Goal: Task Accomplishment & Management: Complete application form

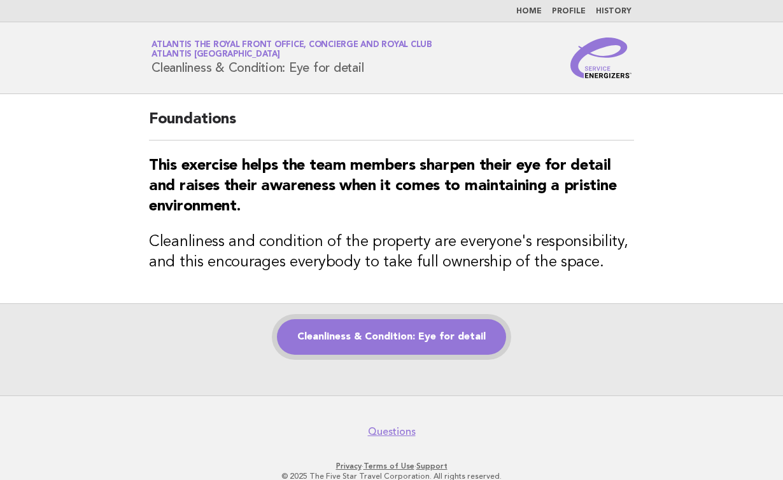
click at [302, 339] on link "Cleanliness & Condition: Eye for detail" at bounding box center [391, 337] width 229 height 36
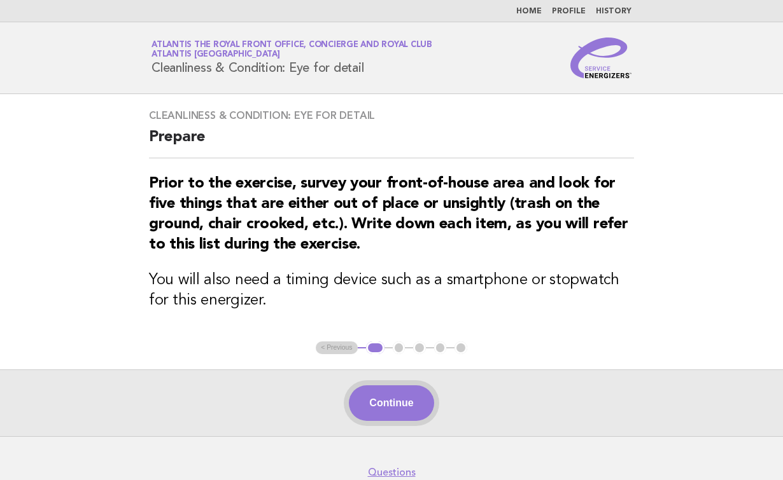
click at [411, 412] on button "Continue" at bounding box center [391, 404] width 85 height 36
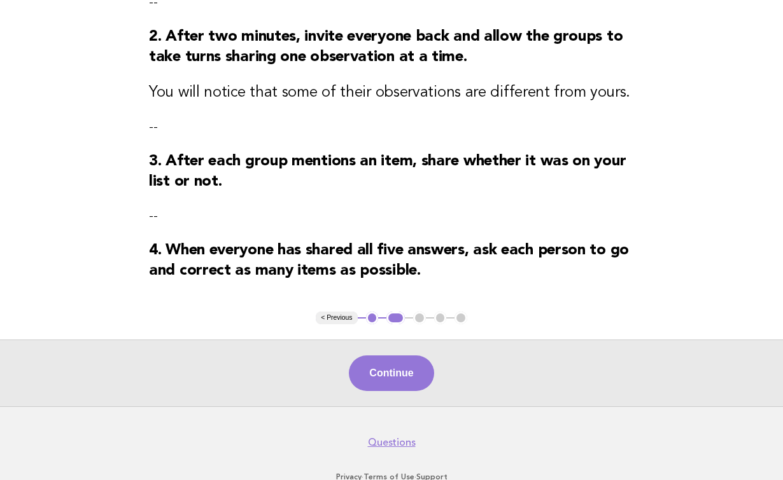
scroll to position [375, 0]
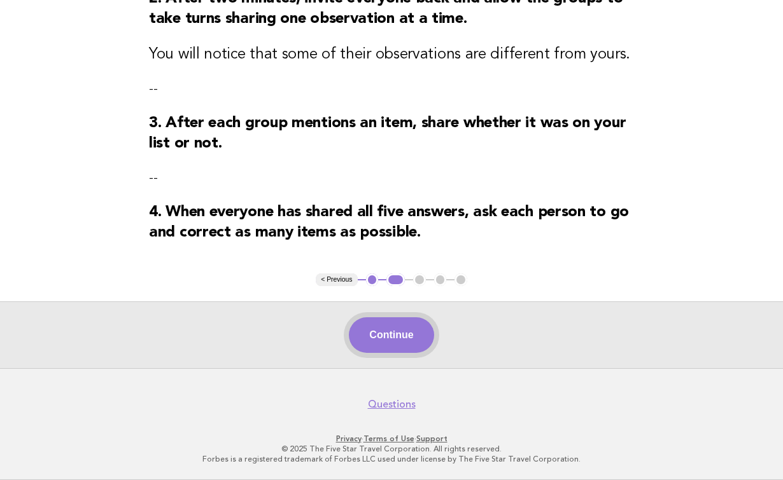
click at [387, 335] on button "Continue" at bounding box center [391, 336] width 85 height 36
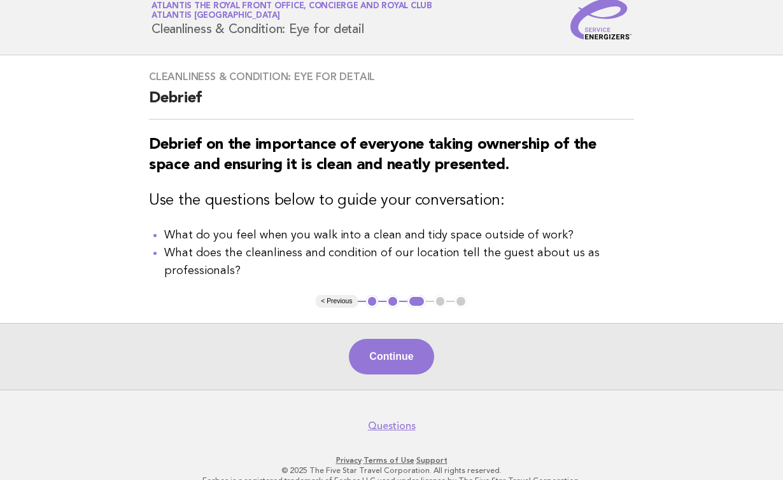
scroll to position [57, 0]
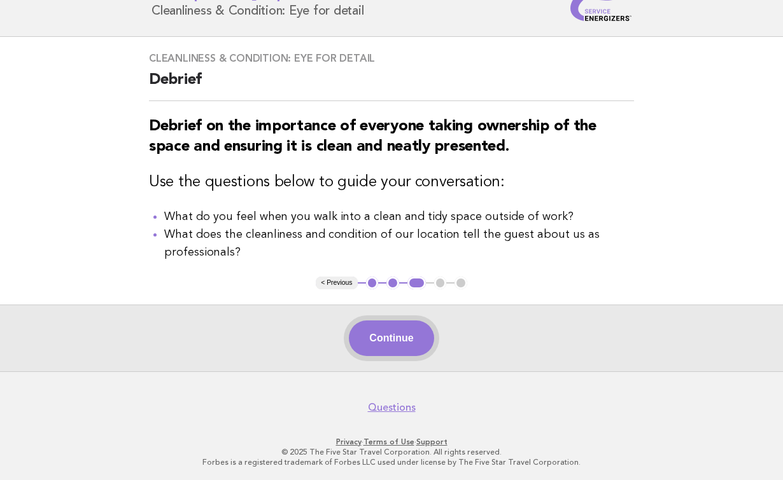
click at [380, 338] on button "Continue" at bounding box center [391, 339] width 85 height 36
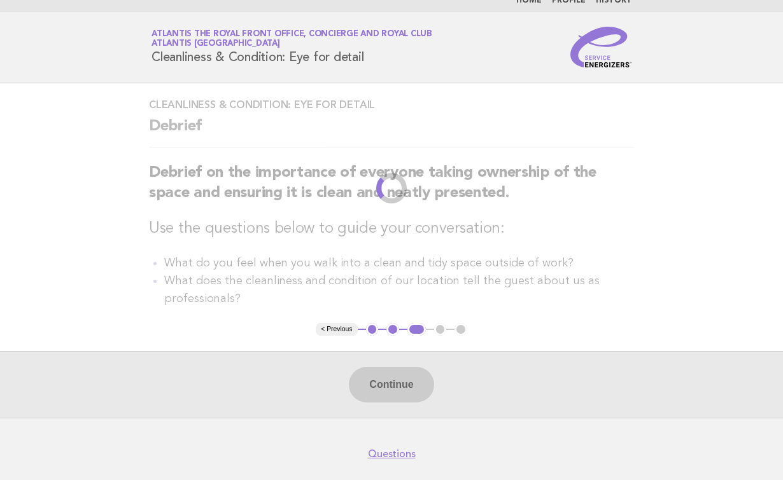
scroll to position [0, 0]
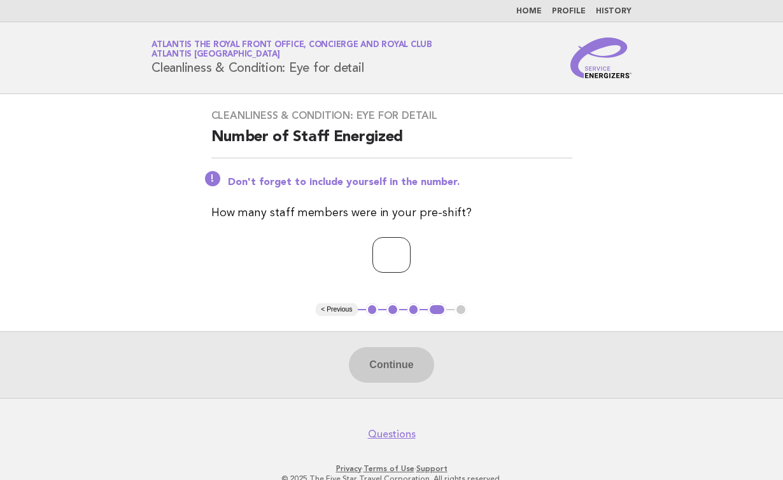
click at [372, 251] on input "number" at bounding box center [391, 255] width 38 height 36
click at [410, 249] on input "*" at bounding box center [391, 255] width 38 height 36
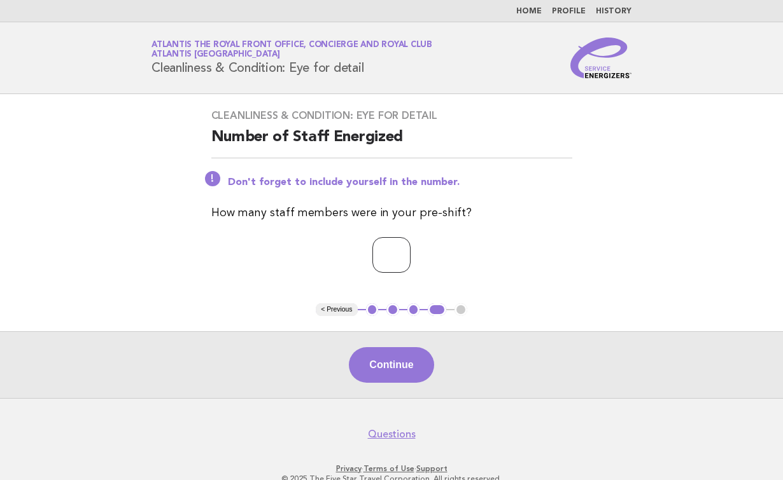
click at [410, 249] on input "*" at bounding box center [391, 255] width 38 height 36
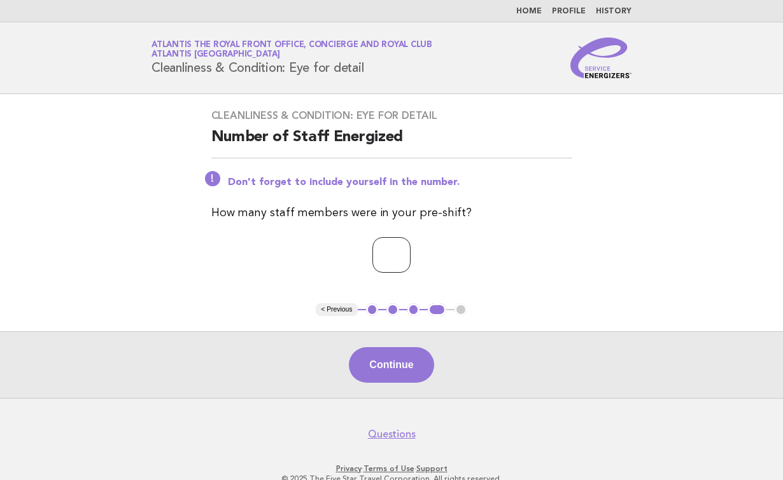
type input "**"
click at [410, 249] on input "**" at bounding box center [391, 255] width 38 height 36
click at [372, 382] on button "Continue" at bounding box center [391, 365] width 85 height 36
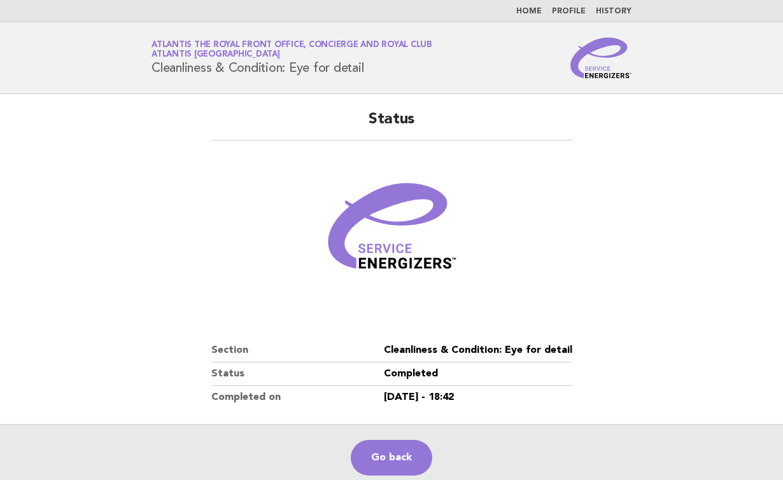
drag, startPoint x: 416, startPoint y: 451, endPoint x: 496, endPoint y: 276, distance: 192.5
click at [416, 451] on link "Go back" at bounding box center [391, 458] width 81 height 36
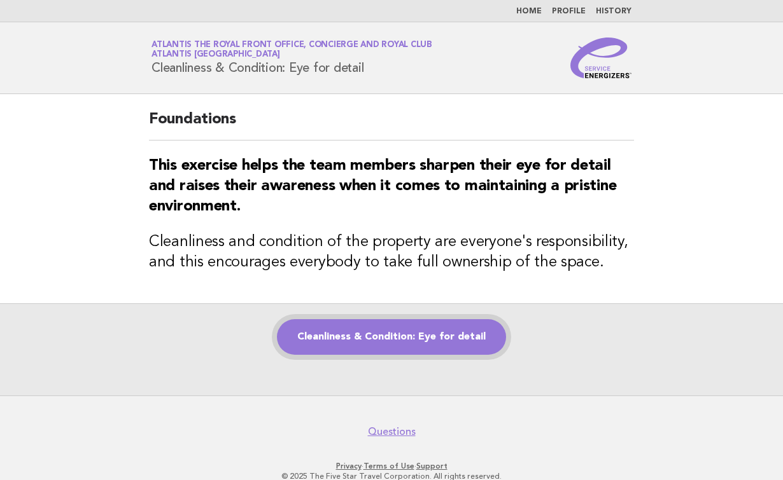
click at [375, 347] on link "Cleanliness & Condition: Eye for detail" at bounding box center [391, 337] width 229 height 36
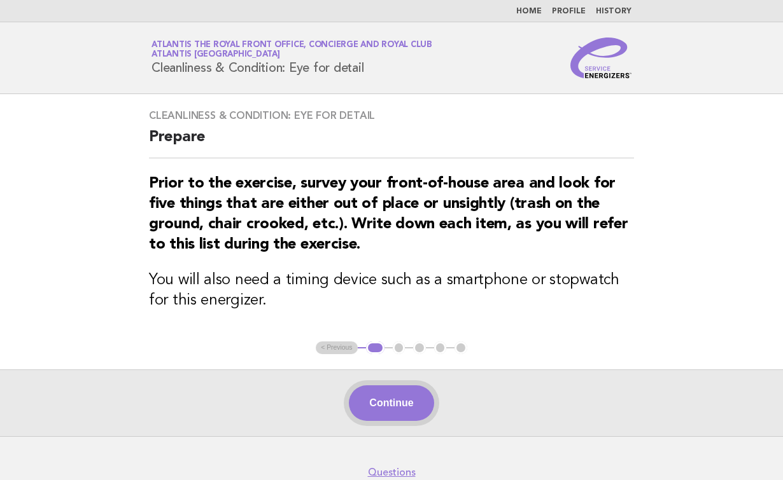
click at [410, 403] on button "Continue" at bounding box center [391, 404] width 85 height 36
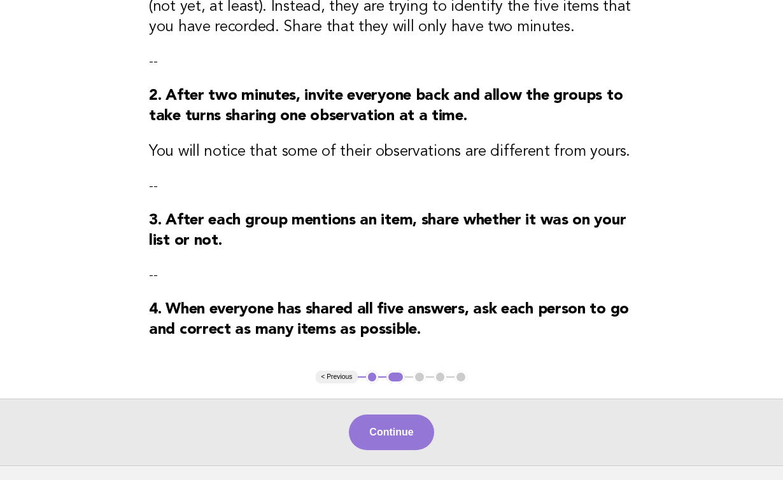
scroll to position [375, 0]
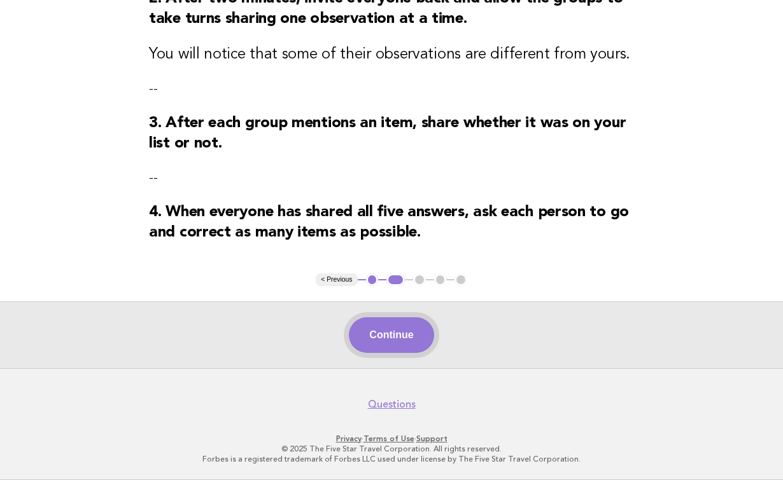
click at [398, 342] on button "Continue" at bounding box center [391, 336] width 85 height 36
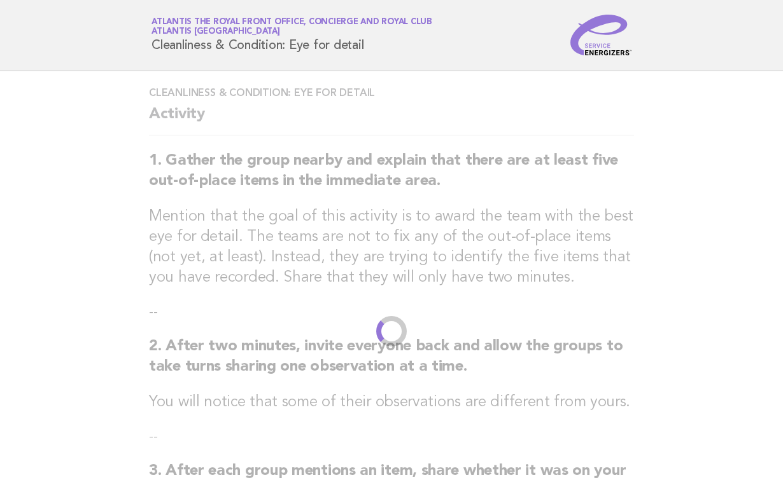
scroll to position [0, 0]
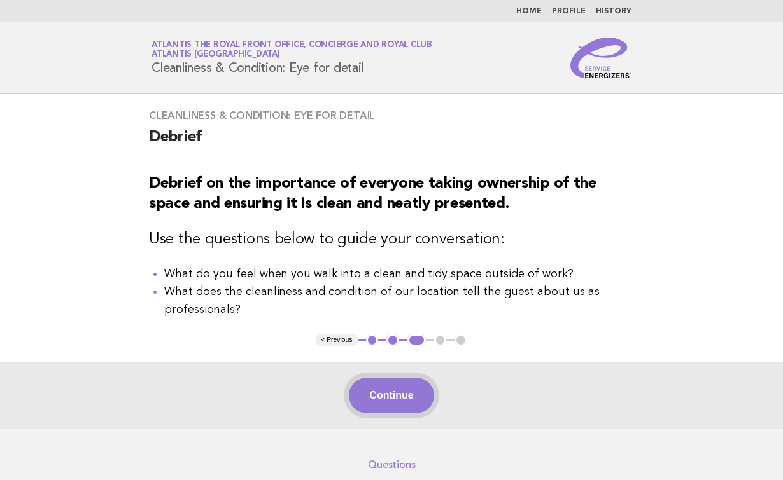
click at [389, 388] on button "Continue" at bounding box center [391, 396] width 85 height 36
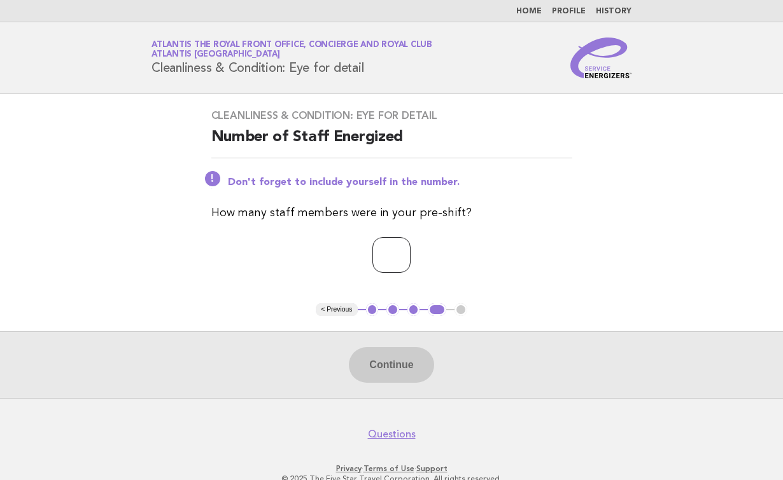
click at [388, 248] on input "number" at bounding box center [391, 255] width 38 height 36
click at [410, 255] on input "*" at bounding box center [391, 255] width 38 height 36
type input "*"
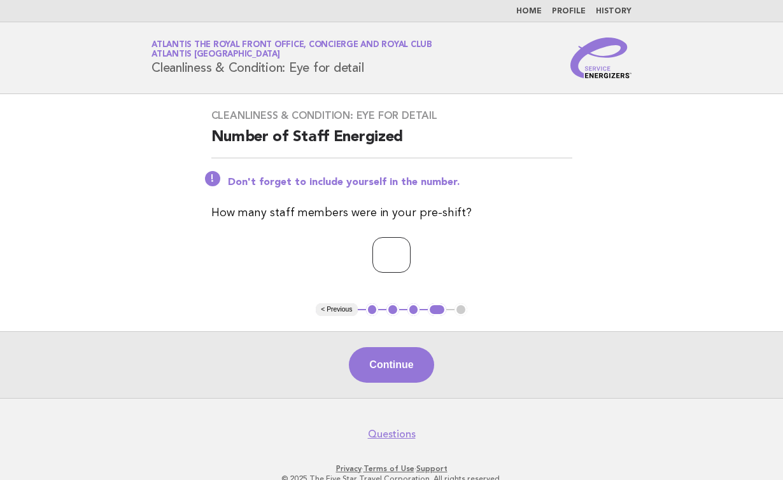
click at [410, 255] on input "*" at bounding box center [391, 255] width 38 height 36
click at [411, 370] on button "Continue" at bounding box center [391, 365] width 85 height 36
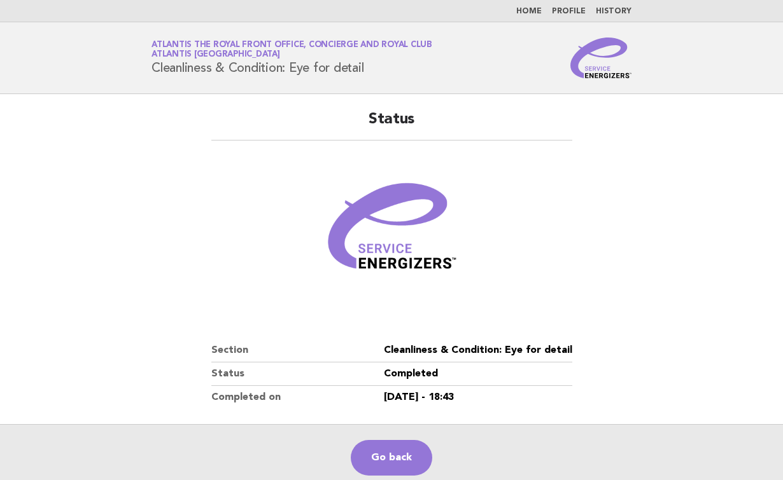
drag, startPoint x: 388, startPoint y: 458, endPoint x: 466, endPoint y: 333, distance: 146.9
click at [388, 458] on link "Go back" at bounding box center [391, 458] width 81 height 36
